Goal: Task Accomplishment & Management: Use online tool/utility

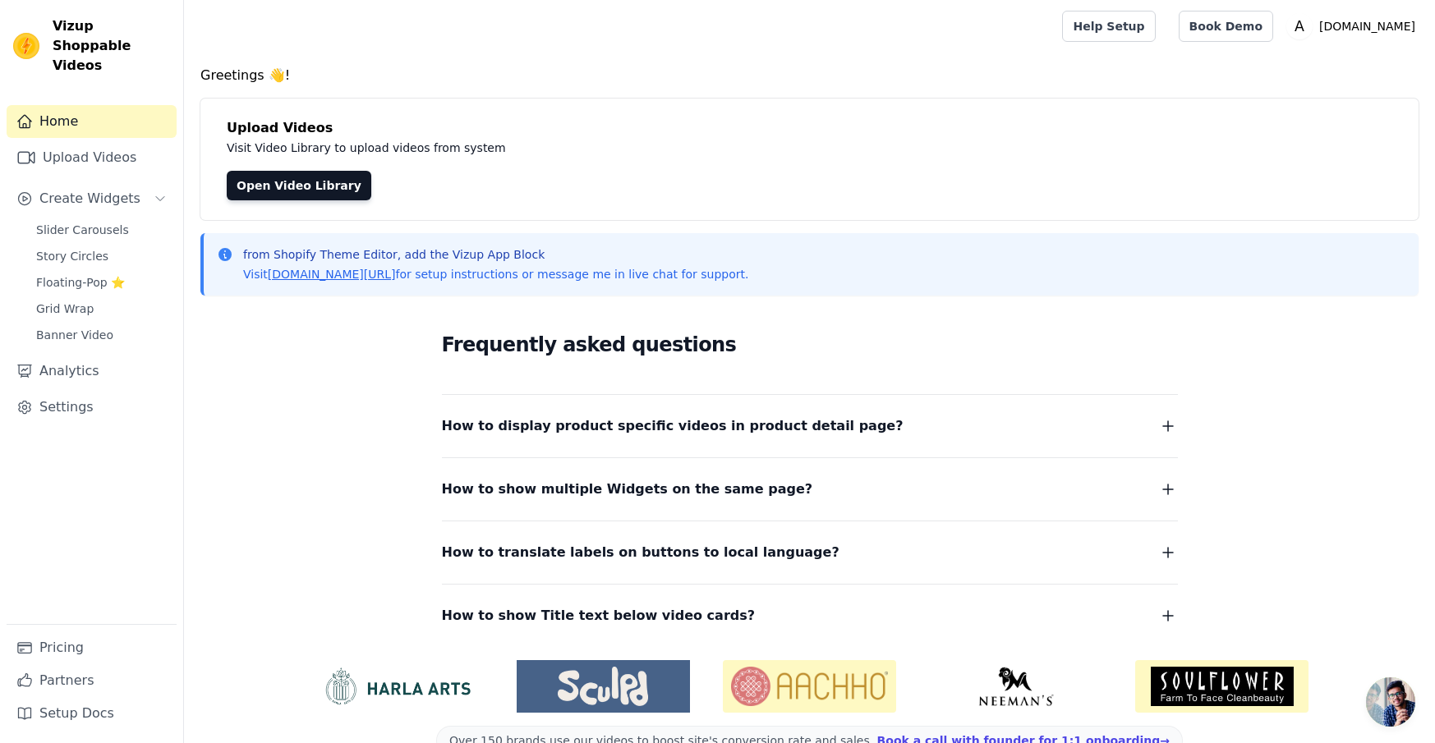
scroll to position [39, 0]
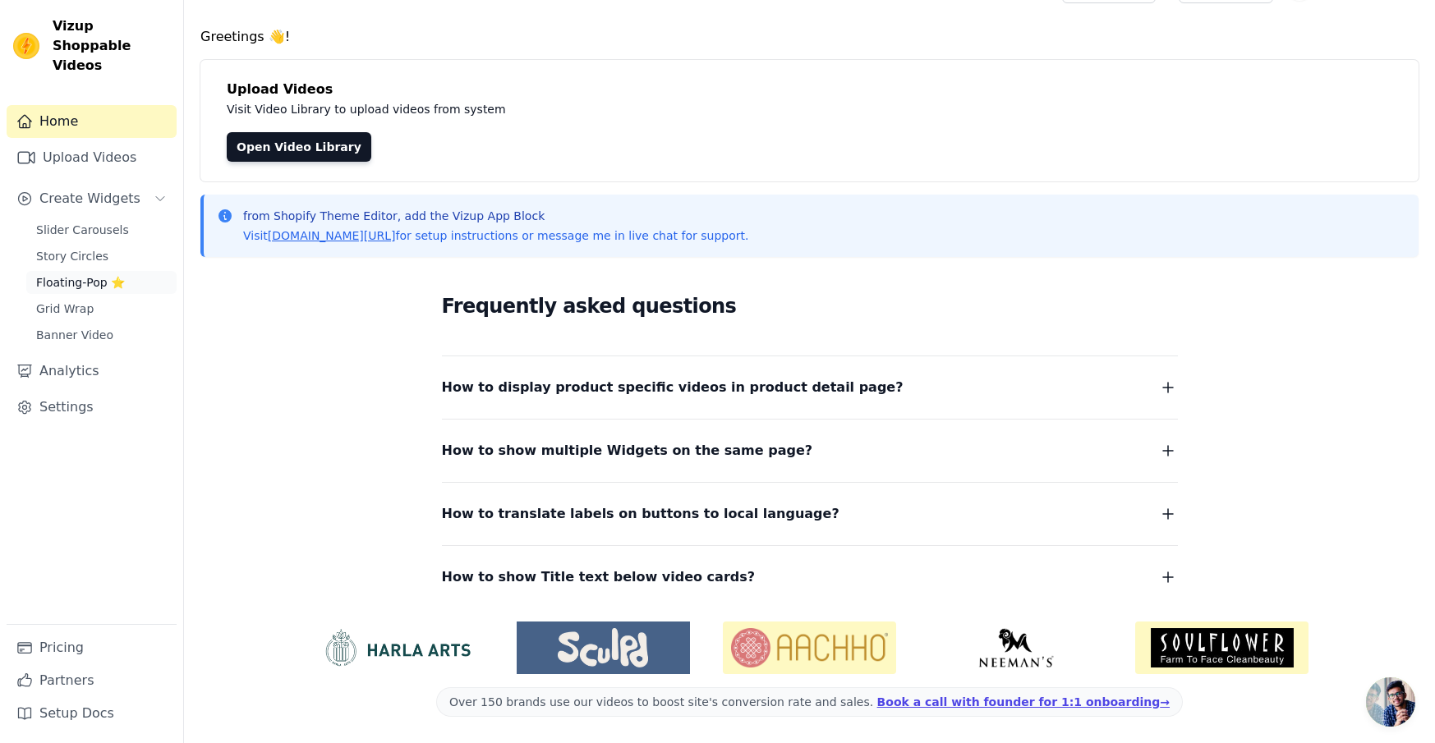
click at [67, 274] on span "Floating-Pop ⭐" at bounding box center [80, 282] width 89 height 16
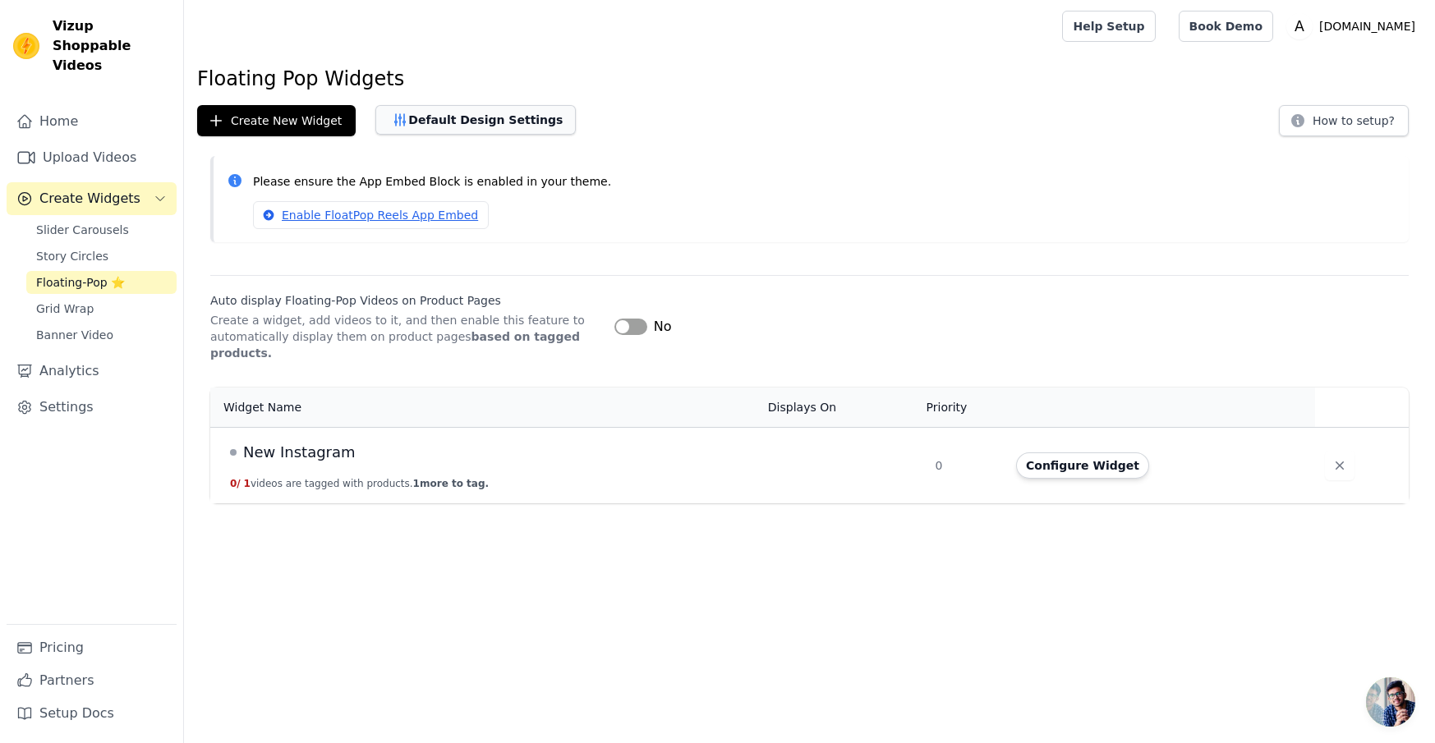
click at [491, 112] on button "Default Design Settings" at bounding box center [475, 120] width 200 height 30
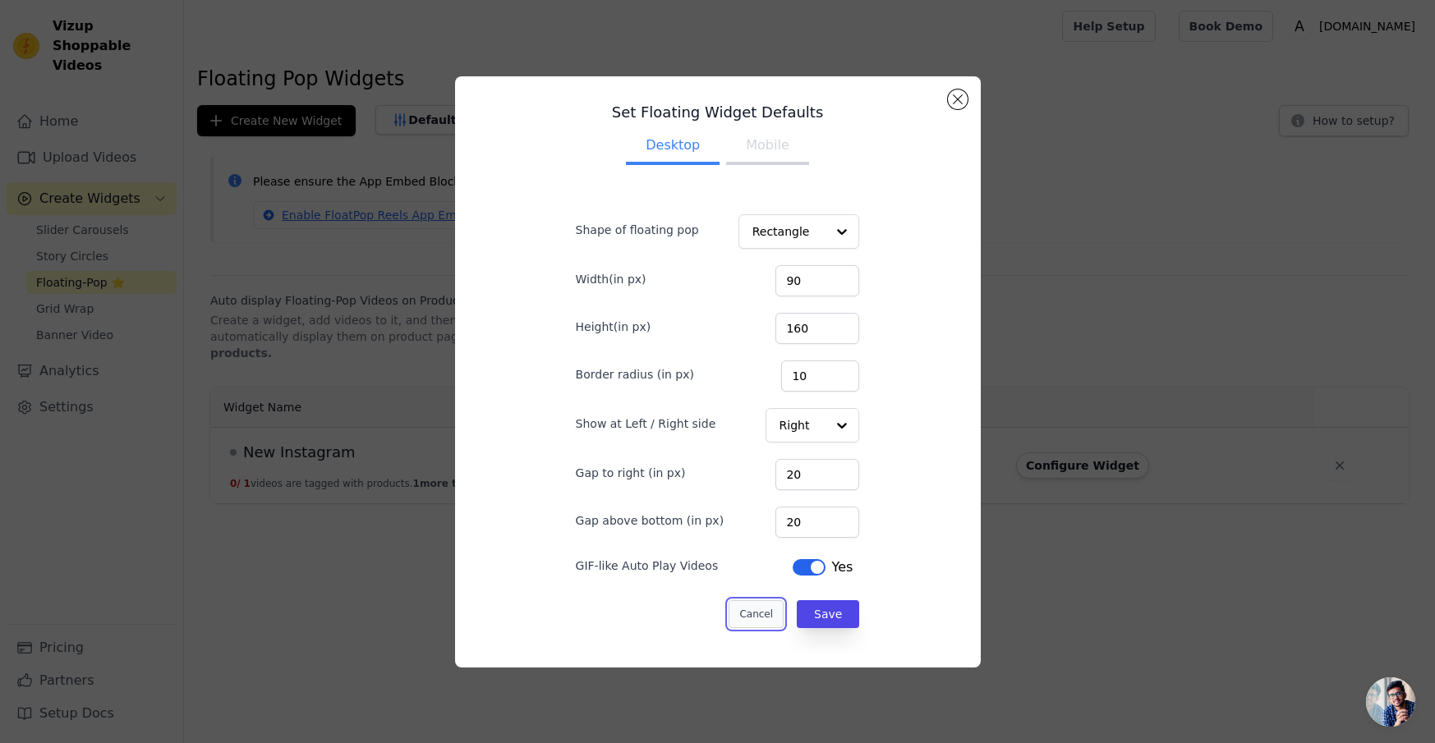
click at [749, 609] on button "Cancel" at bounding box center [755, 614] width 55 height 28
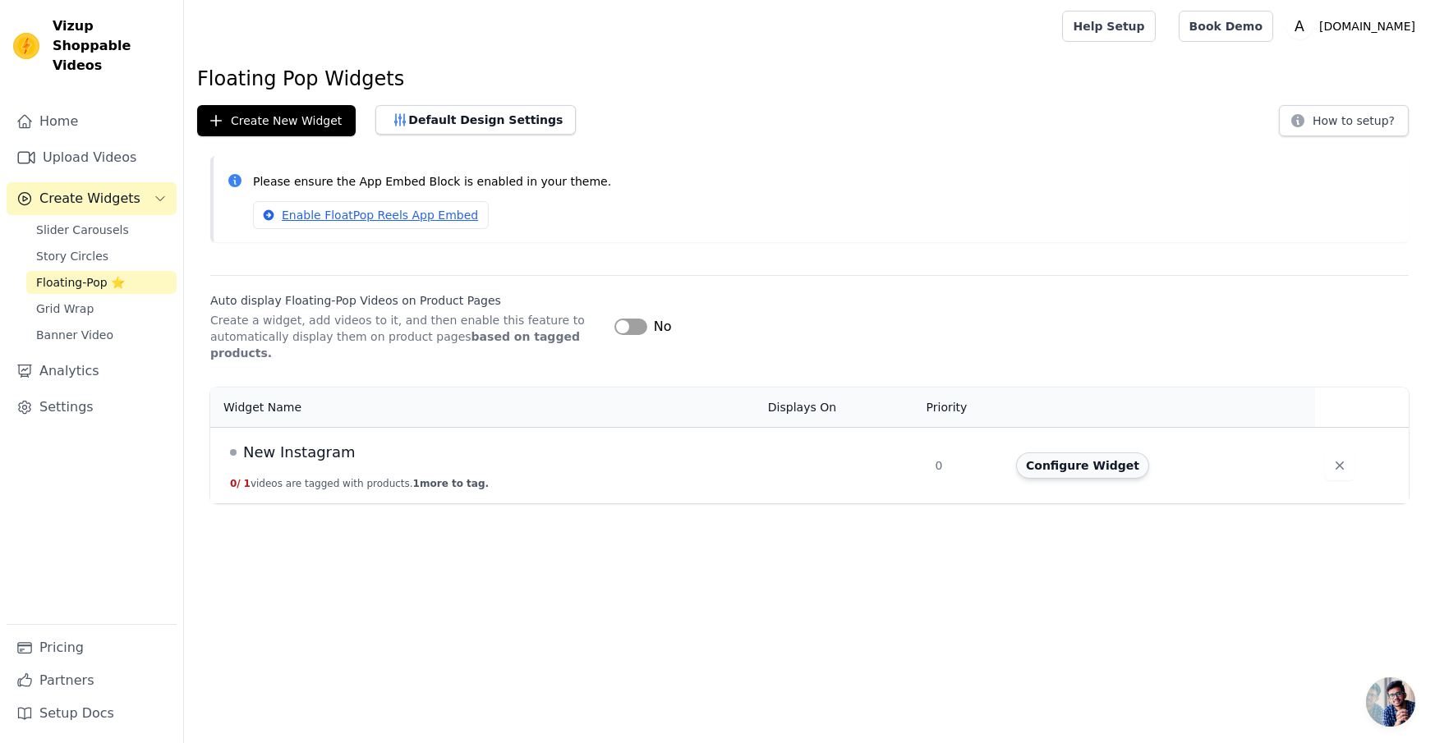
click at [1084, 461] on button "Configure Widget" at bounding box center [1082, 465] width 133 height 26
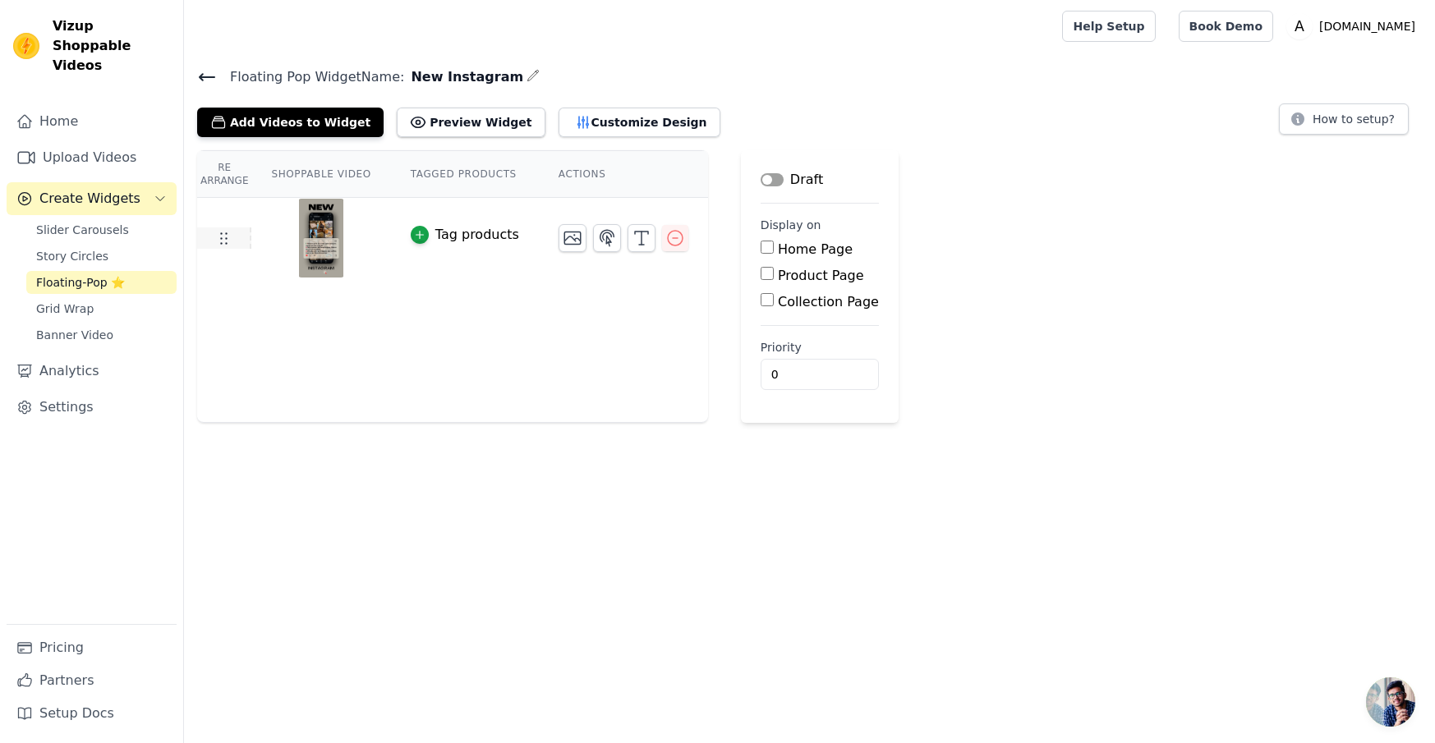
click at [224, 241] on icon at bounding box center [223, 238] width 20 height 20
click at [126, 324] on link "Banner Video" at bounding box center [101, 335] width 150 height 23
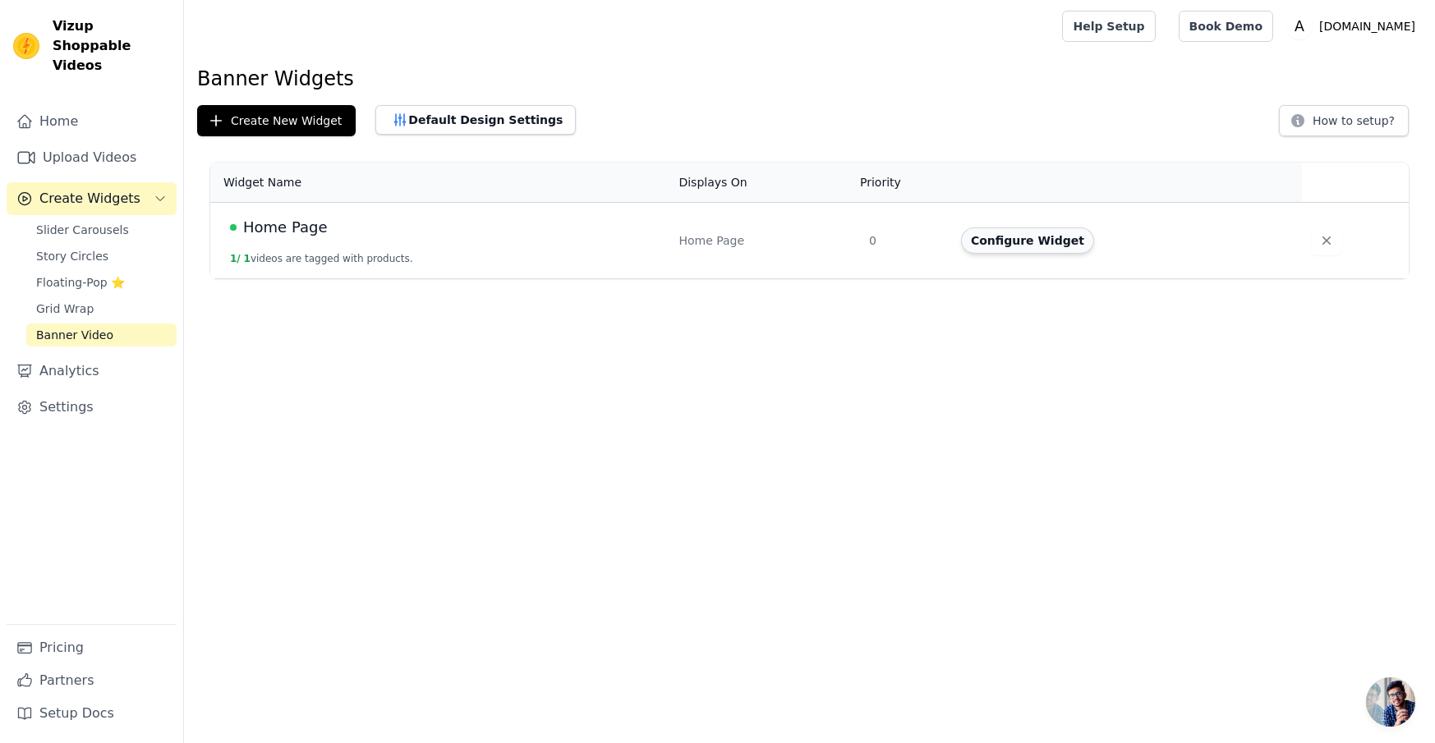
click at [1022, 236] on button "Configure Widget" at bounding box center [1027, 240] width 133 height 26
